Goal: Task Accomplishment & Management: Use online tool/utility

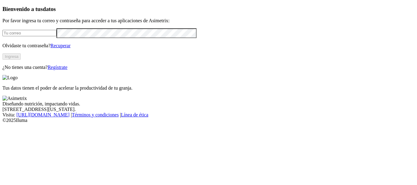
click at [57, 36] on input "email" at bounding box center [29, 33] width 54 height 6
type input "rafael.ochoa@opav.co"
click input "submit" at bounding box center [0, 0] width 0 height 0
